Goal: Check status: Check status

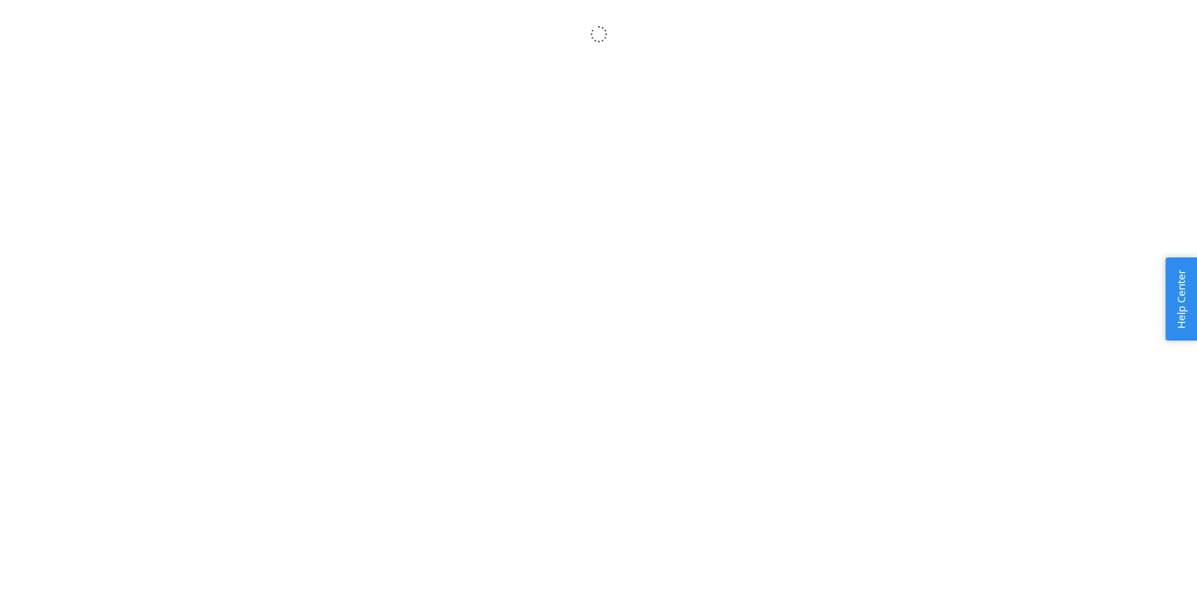
click at [523, 74] on body "× Help Center Username Get Started Inbounds Inventory Orders Billing Fast Tags …" at bounding box center [598, 317] width 1197 height 598
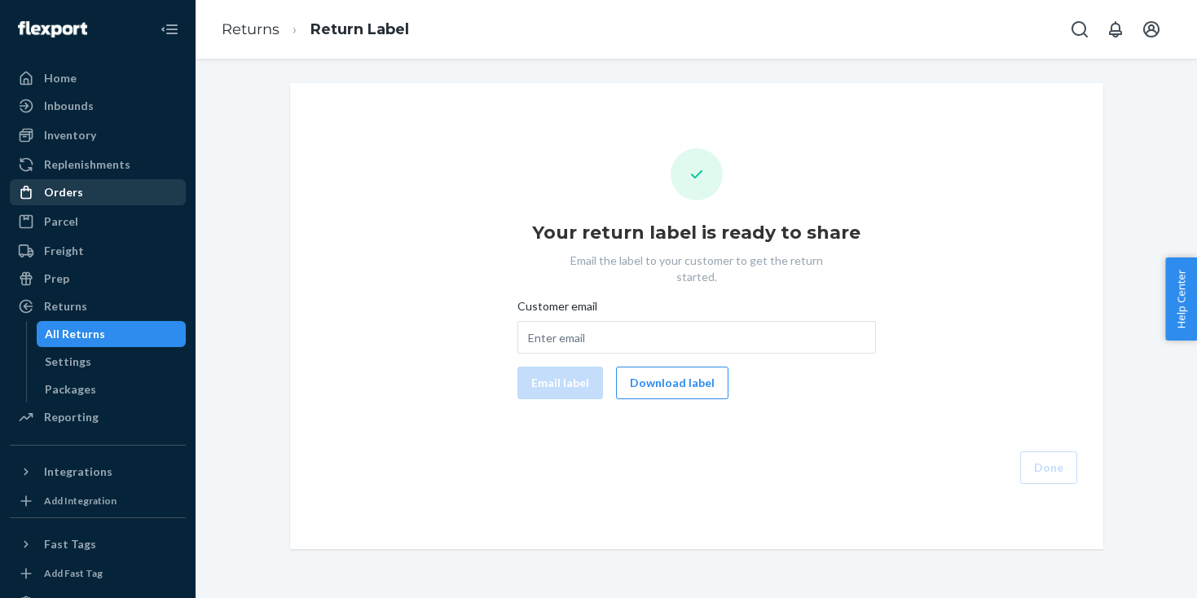
click at [80, 201] on div "Orders" at bounding box center [97, 192] width 173 height 23
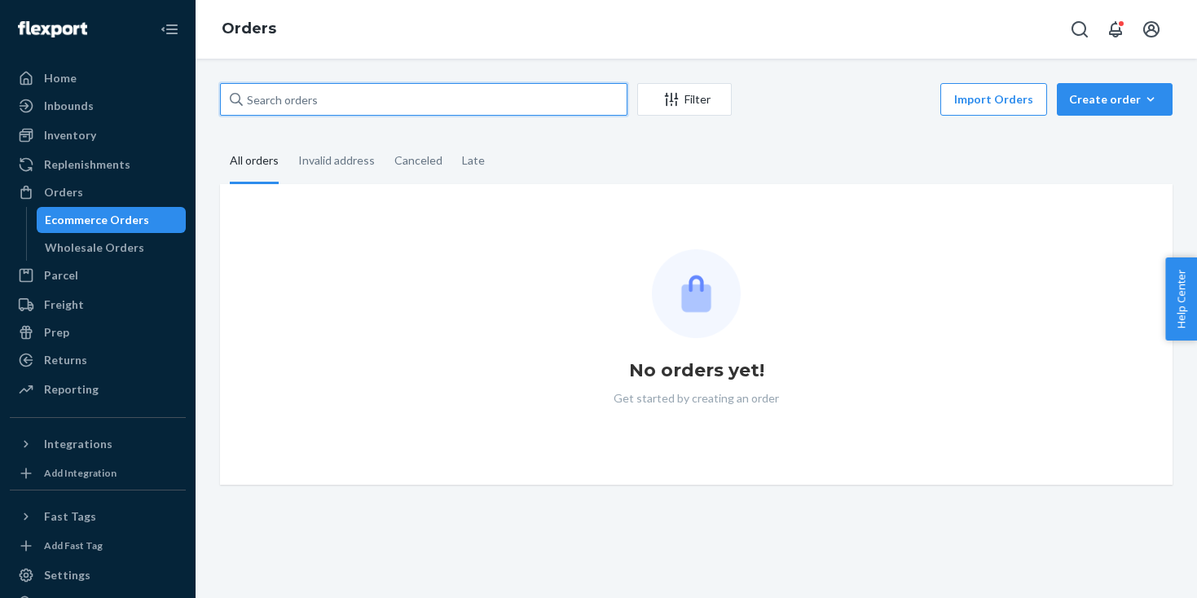
click at [421, 106] on input "text" at bounding box center [423, 99] width 407 height 33
paste input "US25353008"
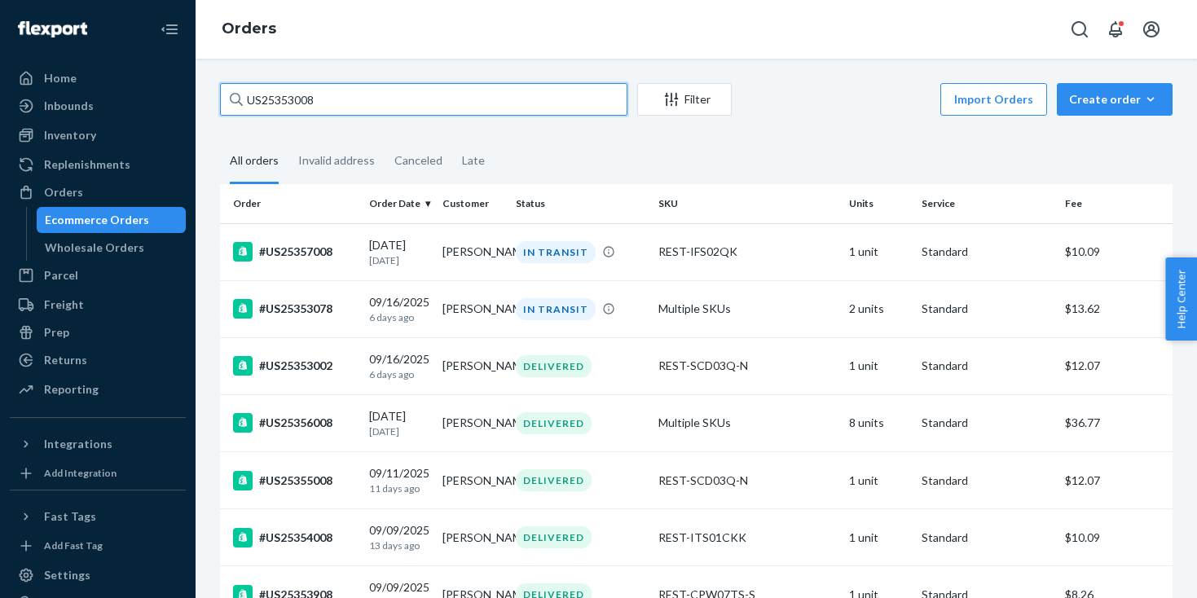
type input "US25353008"
click at [306, 98] on input "US25353008" at bounding box center [423, 99] width 407 height 33
